Goal: Information Seeking & Learning: Learn about a topic

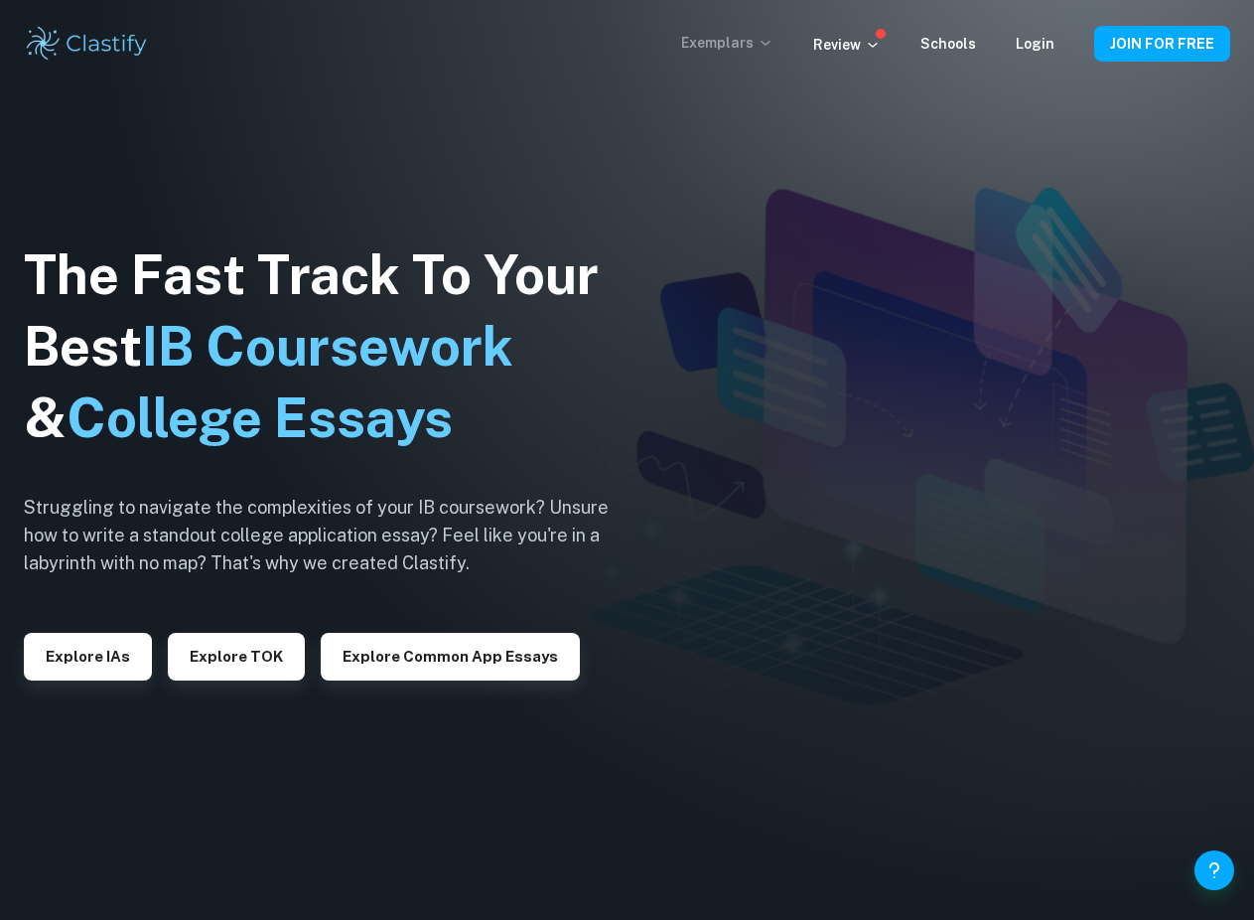
click at [760, 46] on p "Exemplars" at bounding box center [727, 43] width 92 height 22
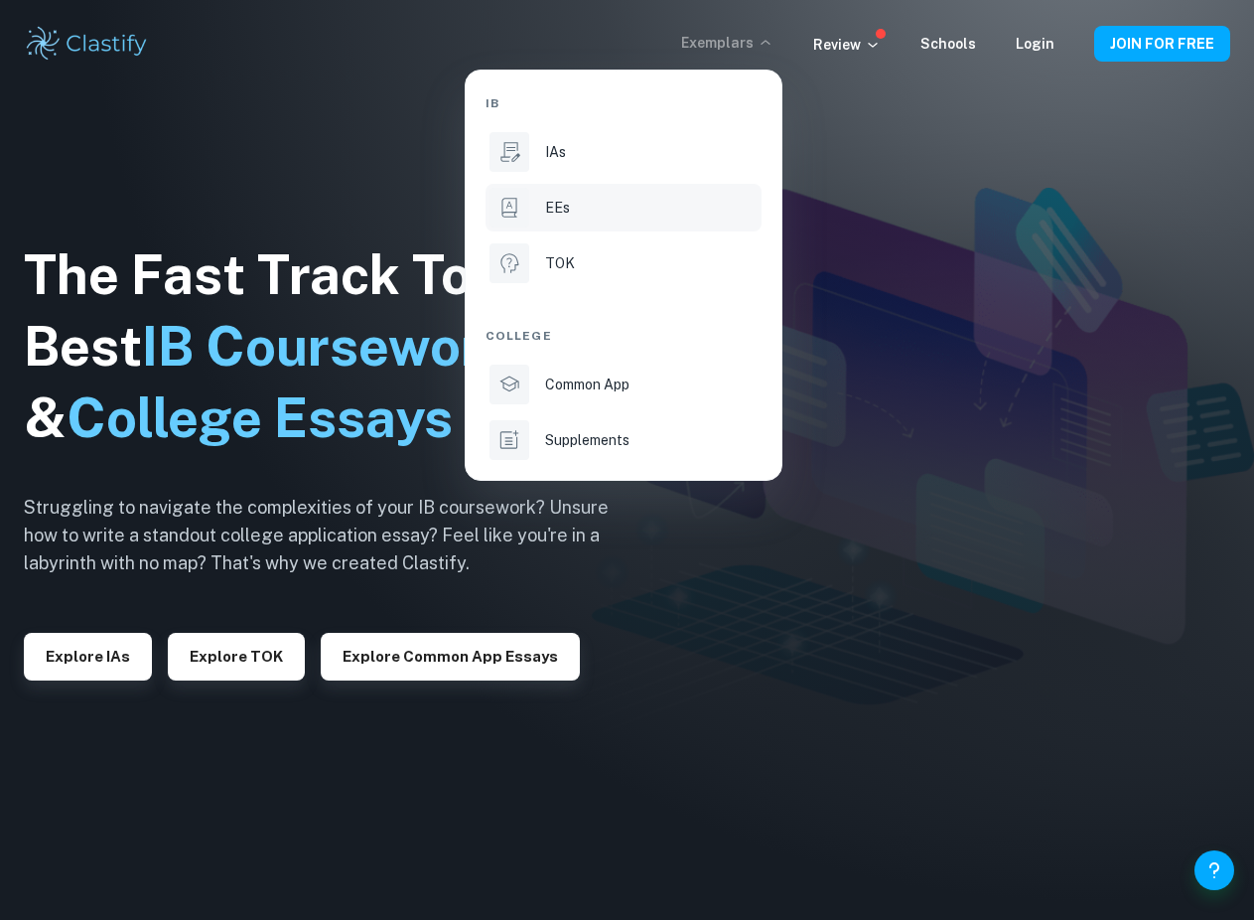
click at [623, 219] on li "EEs" at bounding box center [624, 208] width 276 height 48
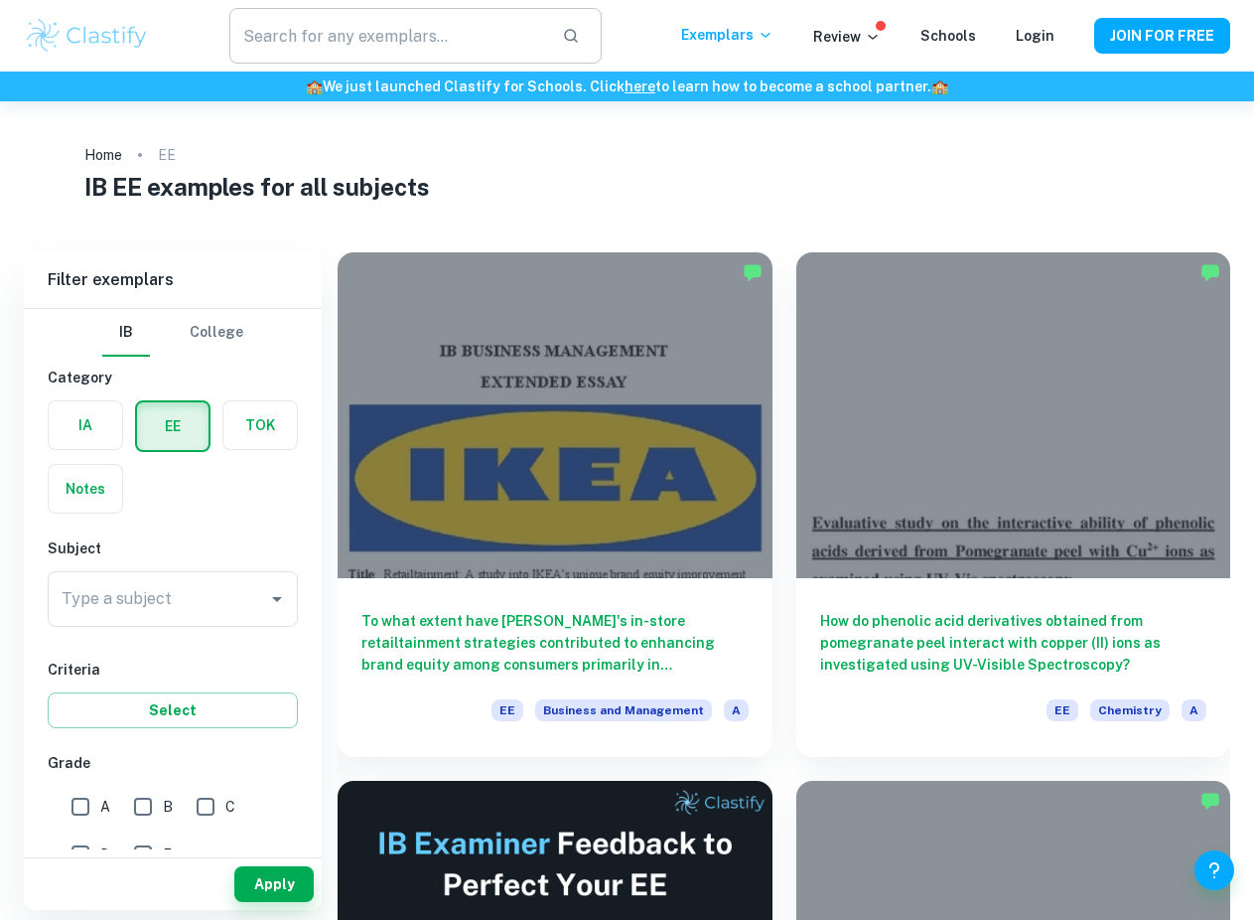
click at [436, 38] on input "text" at bounding box center [387, 36] width 317 height 56
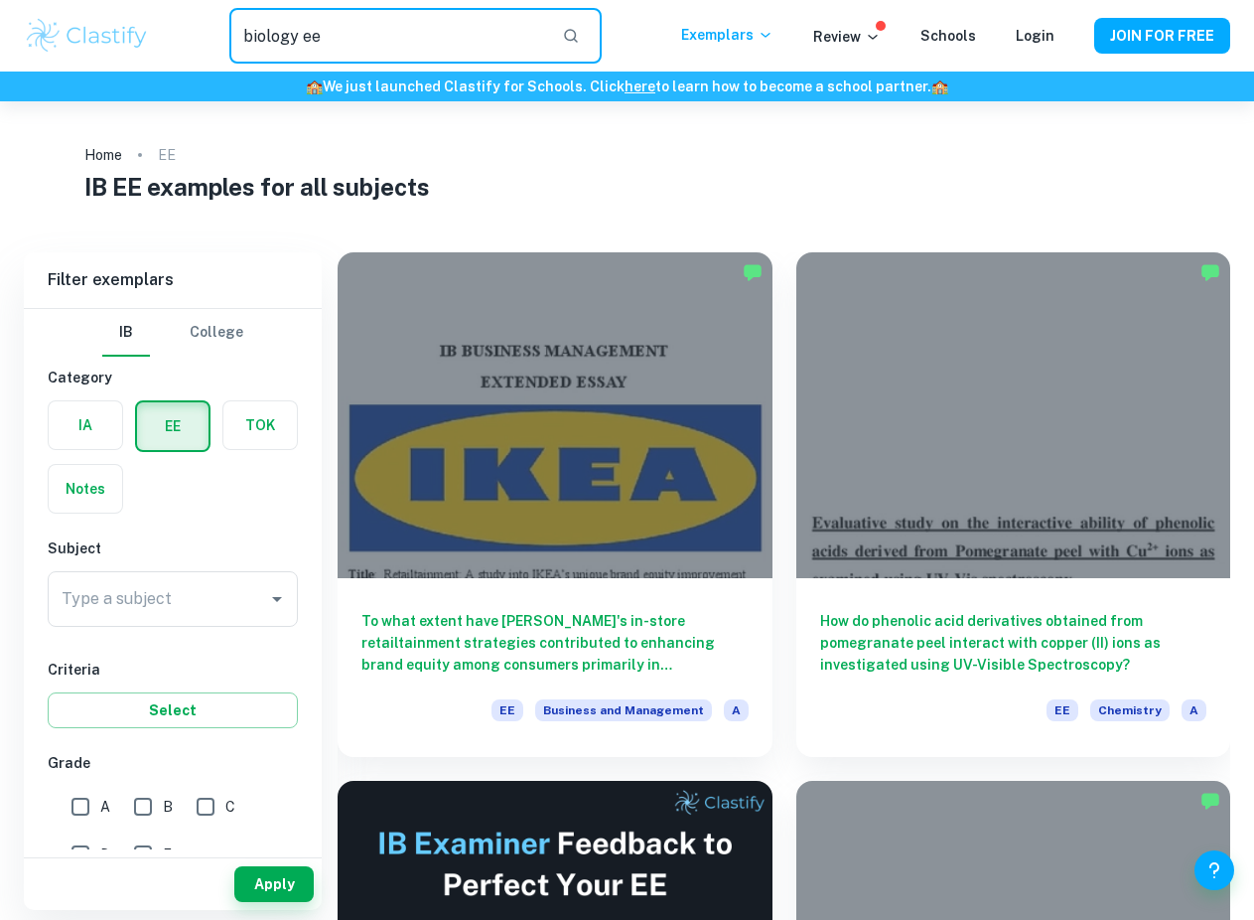
type input "biology ee"
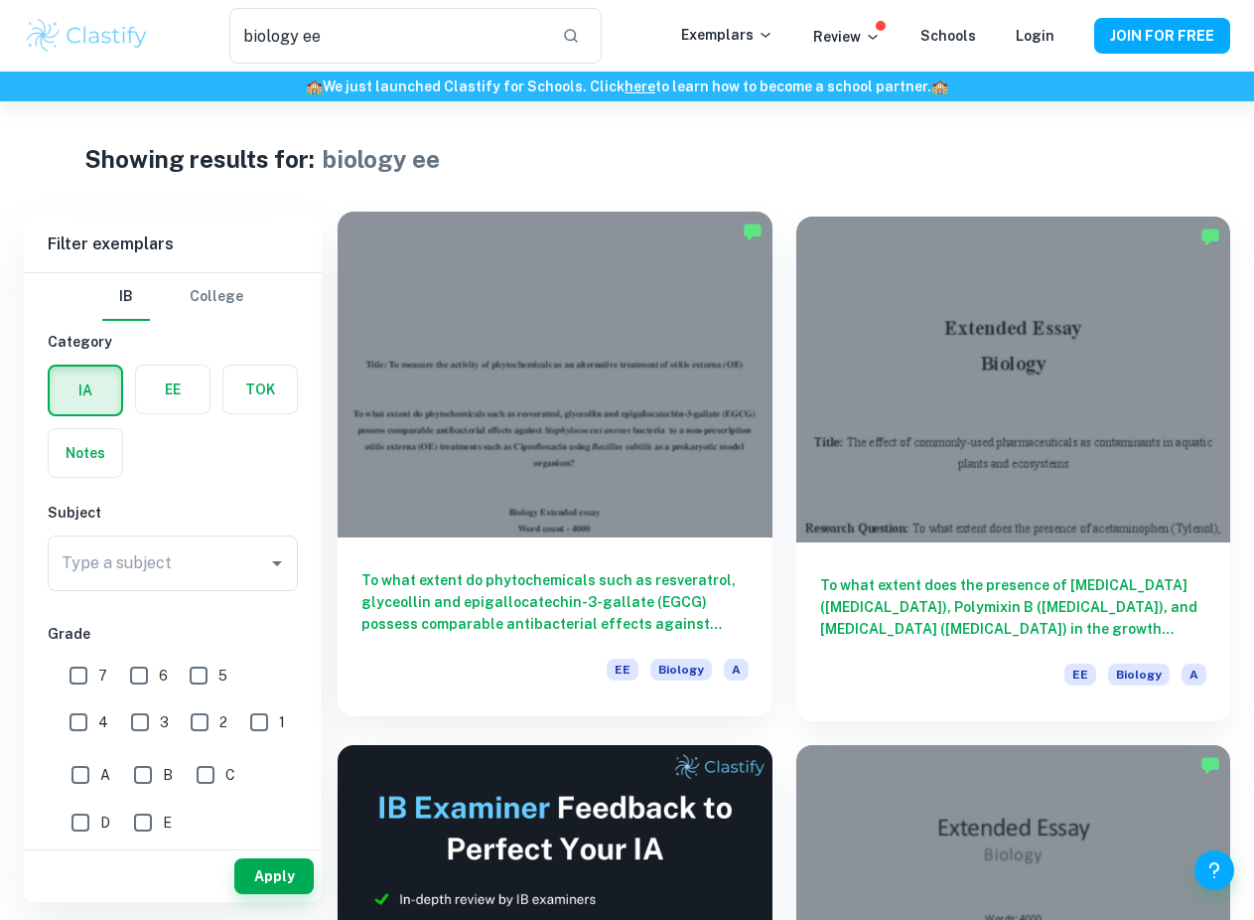
click at [517, 367] on div at bounding box center [555, 375] width 435 height 326
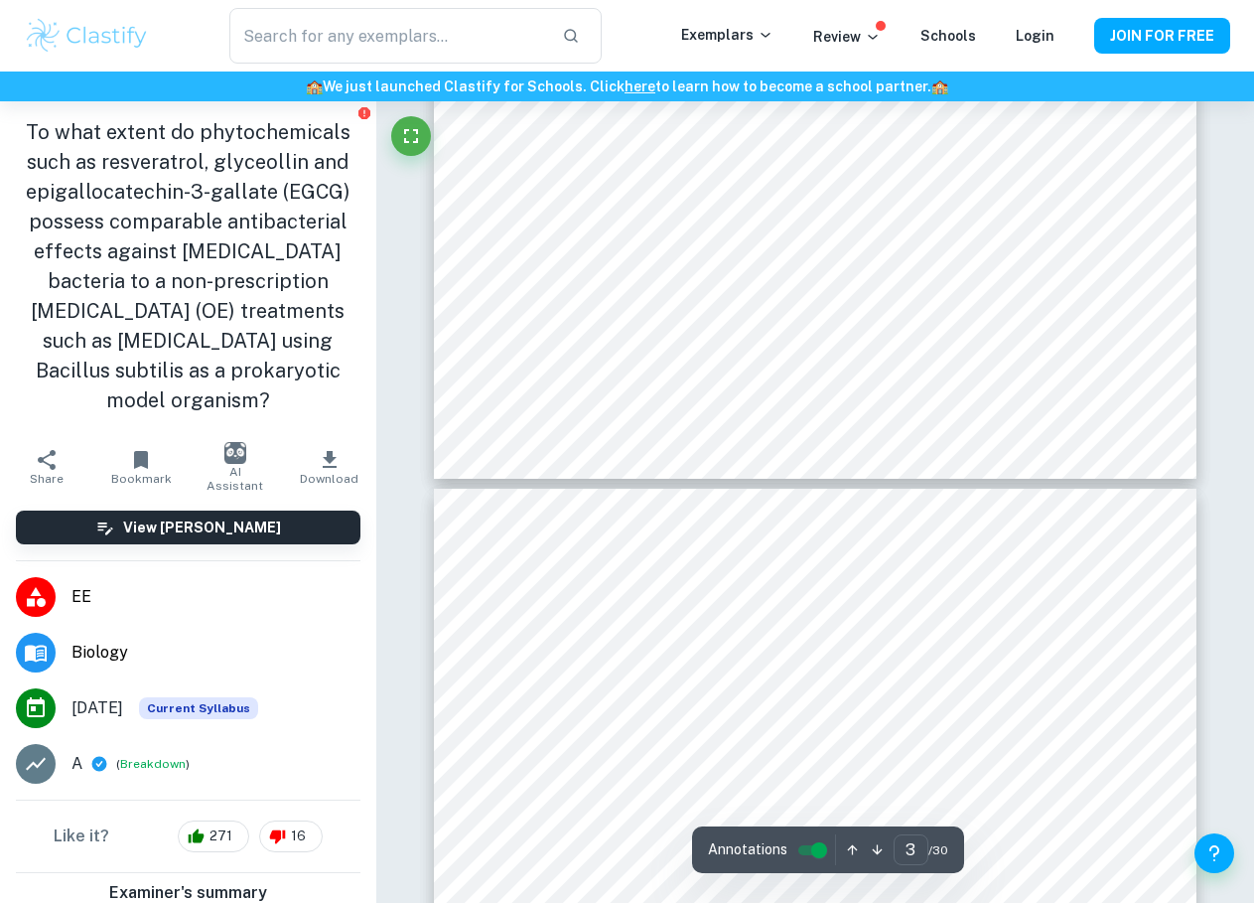
scroll to position [2330, 0]
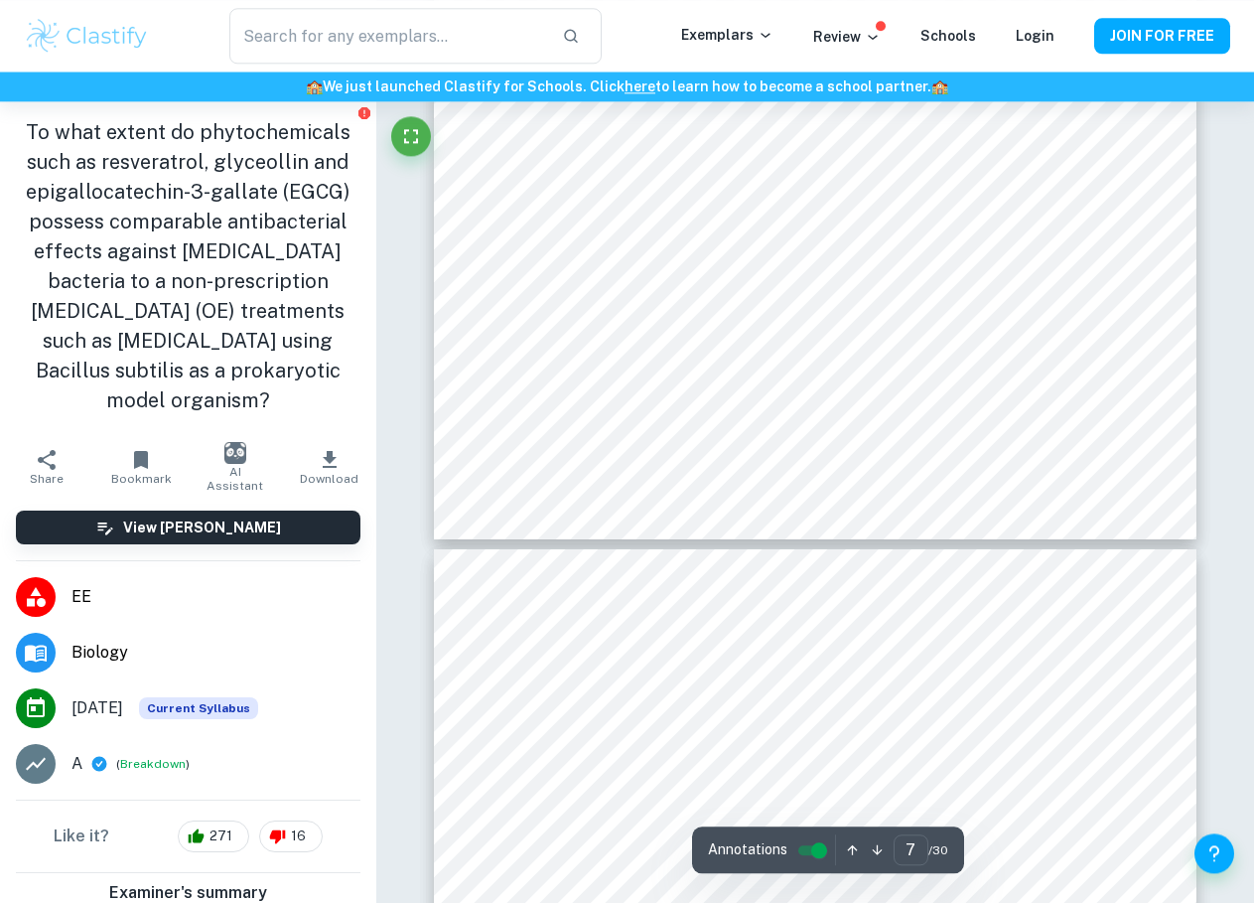
type input "8"
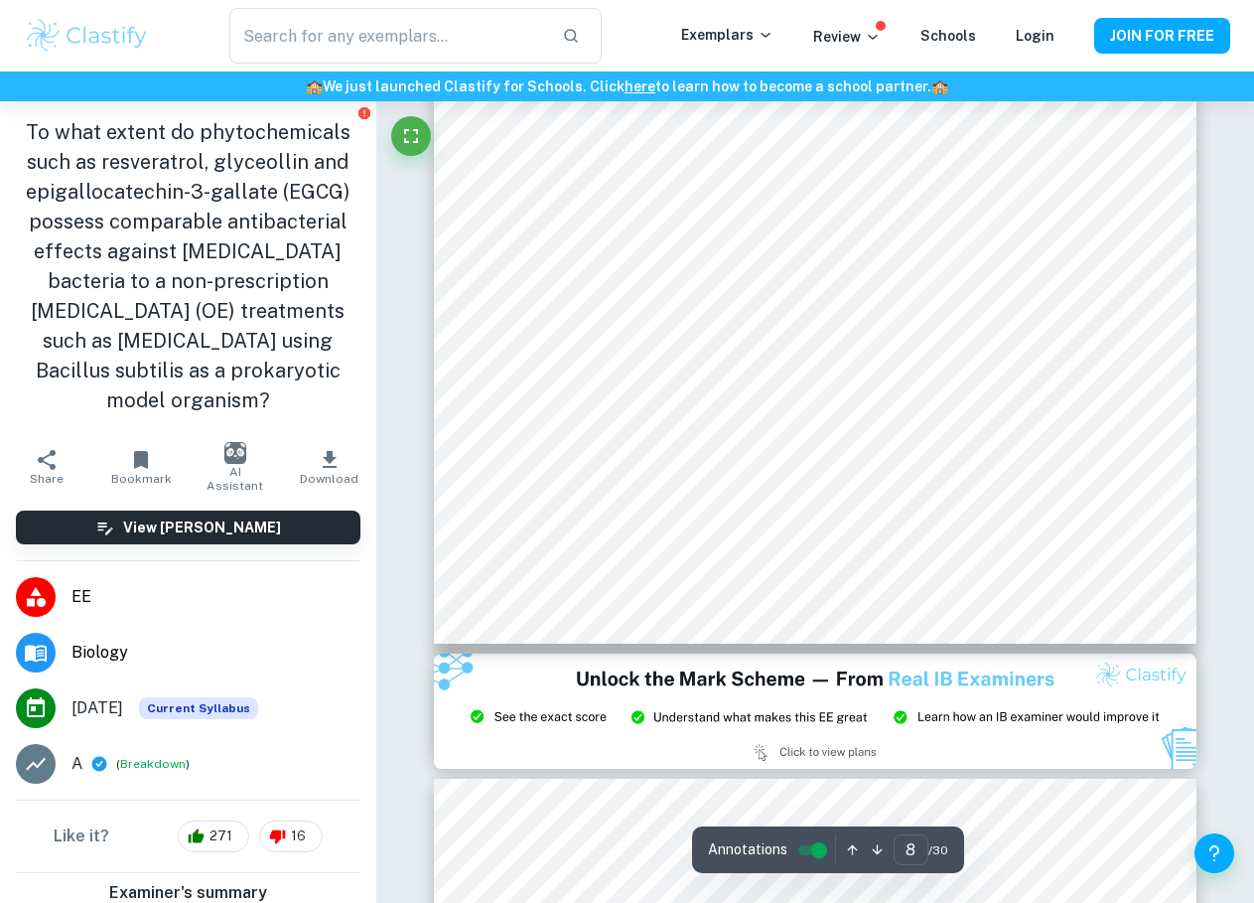
scroll to position [8510, 0]
